Goal: Navigation & Orientation: Find specific page/section

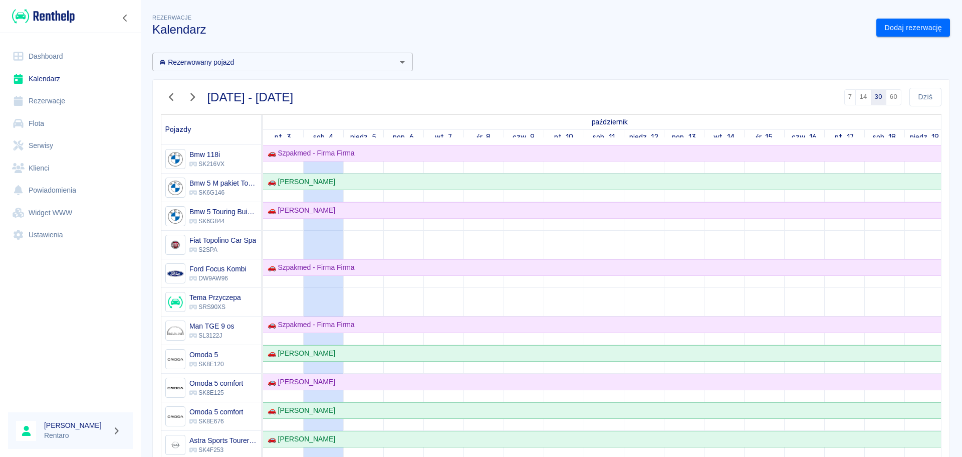
scroll to position [363, 0]
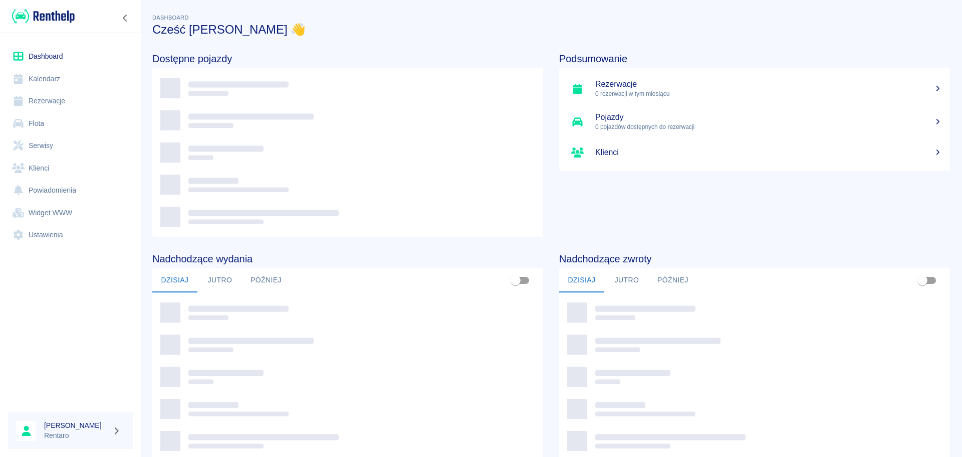
click at [39, 57] on link "Dashboard" at bounding box center [70, 56] width 125 height 23
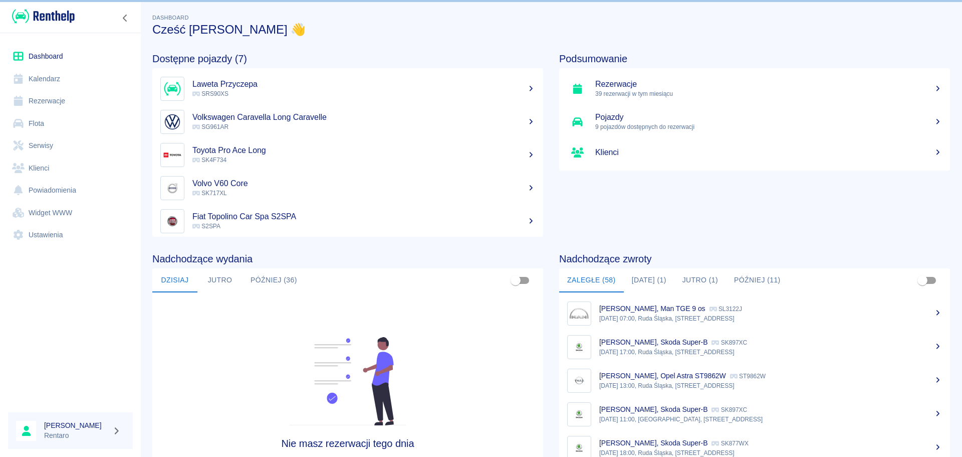
click at [39, 57] on link "Dashboard" at bounding box center [70, 56] width 125 height 23
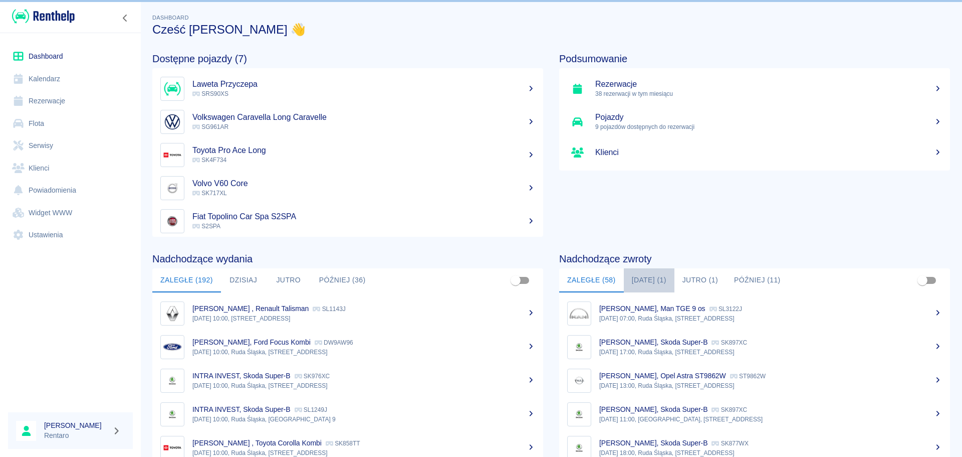
click at [652, 278] on button "[DATE] (1)" at bounding box center [649, 280] width 51 height 24
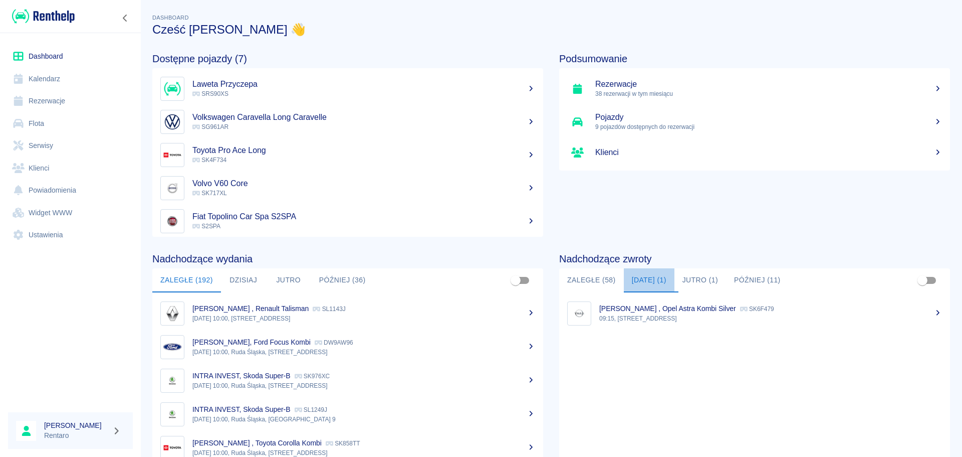
click at [652, 278] on button "[DATE] (1)" at bounding box center [649, 280] width 51 height 24
